Goal: Information Seeking & Learning: Check status

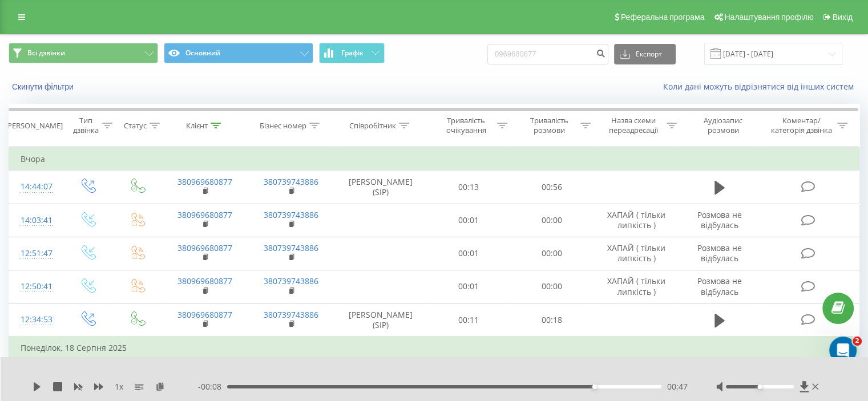
click at [559, 53] on input "0969680877" at bounding box center [548, 54] width 121 height 21
type input "0983687824"
click at [606, 55] on icon "submit" at bounding box center [601, 52] width 10 height 7
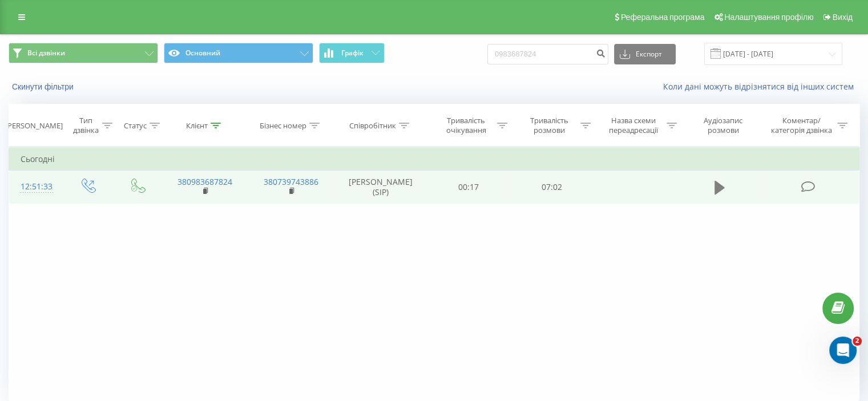
click at [712, 184] on button at bounding box center [719, 187] width 17 height 17
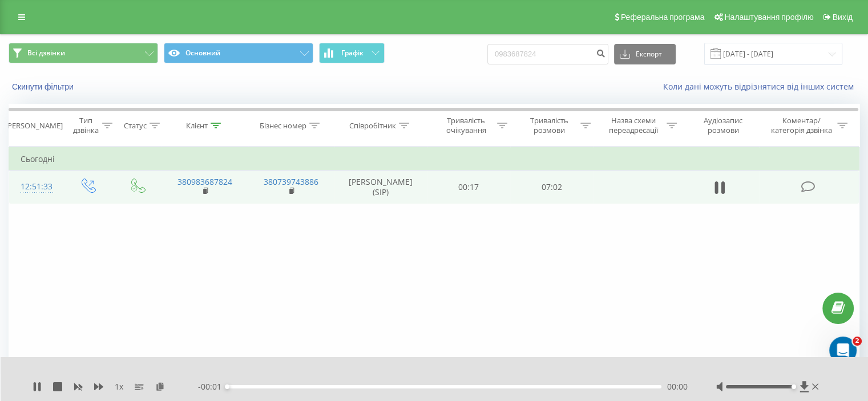
drag, startPoint x: 770, startPoint y: 387, endPoint x: 791, endPoint y: 392, distance: 22.2
click at [791, 392] on div at bounding box center [768, 386] width 105 height 11
click at [589, 387] on div "00:00" at bounding box center [444, 386] width 434 height 3
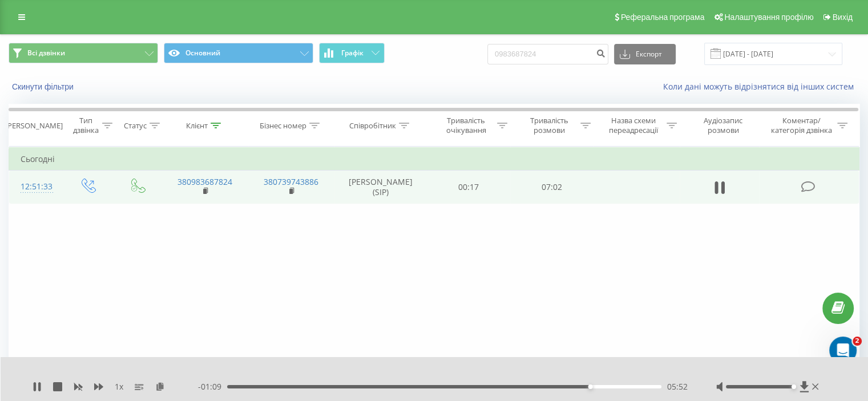
click at [606, 386] on div "05:52" at bounding box center [444, 386] width 434 height 3
click at [40, 385] on icon at bounding box center [39, 387] width 2 height 9
